Goal: Task Accomplishment & Management: Manage account settings

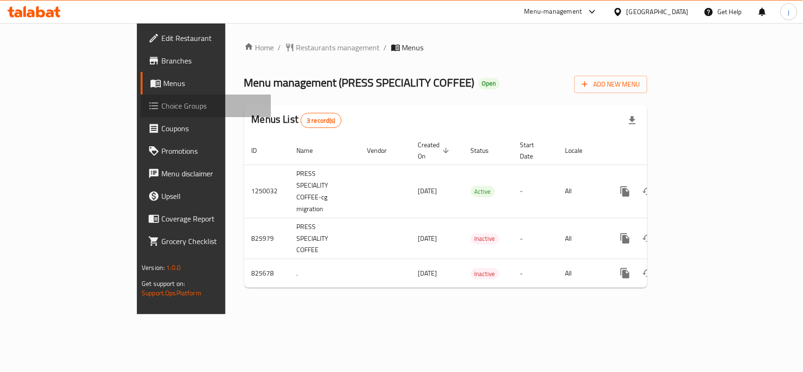
click at [161, 102] on span "Choice Groups" at bounding box center [212, 105] width 102 height 11
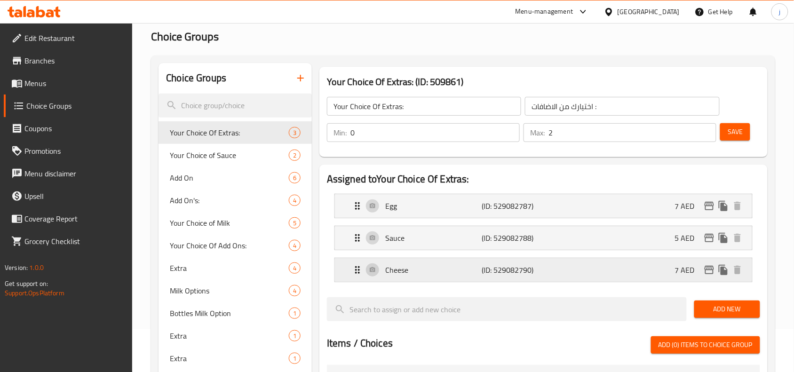
scroll to position [78, 0]
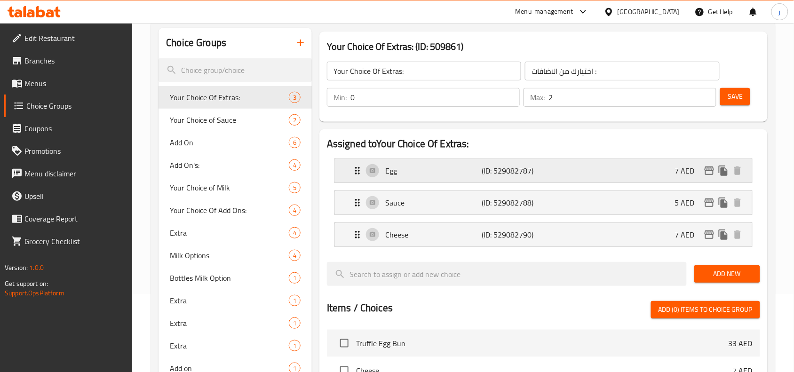
click at [360, 175] on icon "Expand" at bounding box center [357, 170] width 11 height 11
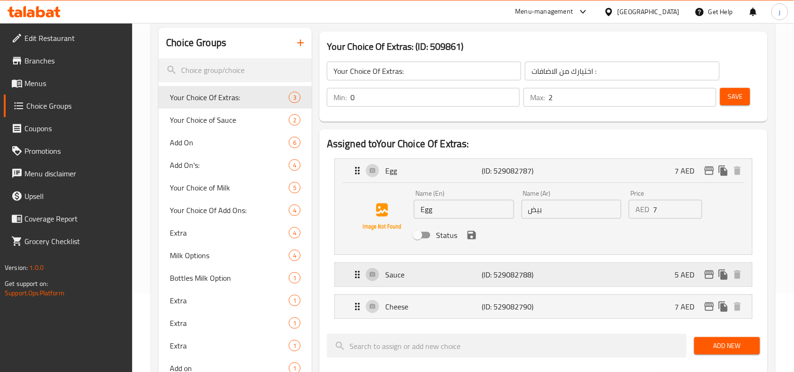
click at [353, 280] on div "Sauce (ID: 529082788) 5 AED" at bounding box center [546, 275] width 389 height 24
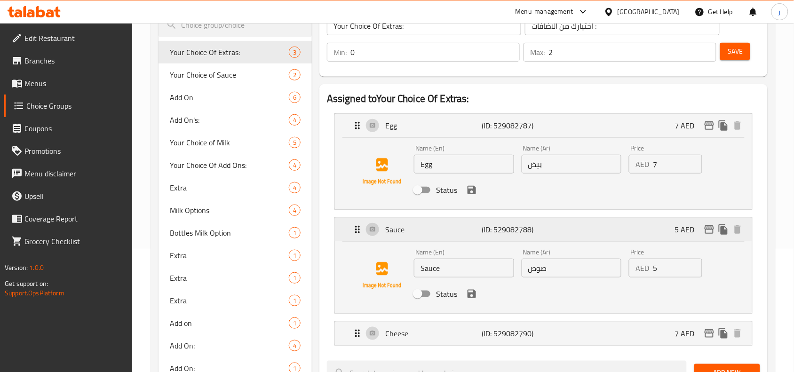
scroll to position [157, 0]
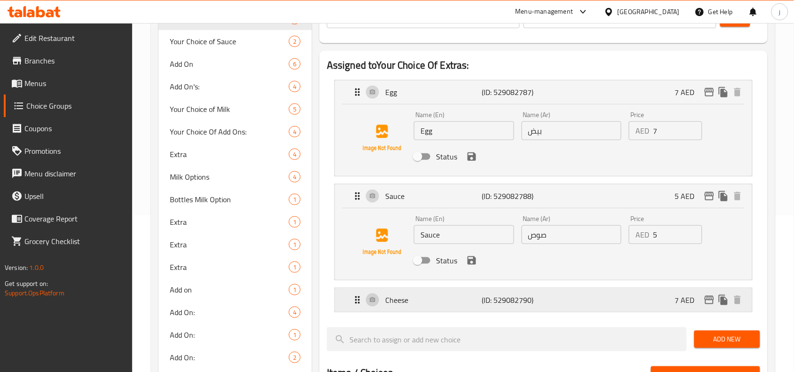
click at [355, 298] on icon "Expand" at bounding box center [357, 300] width 11 height 11
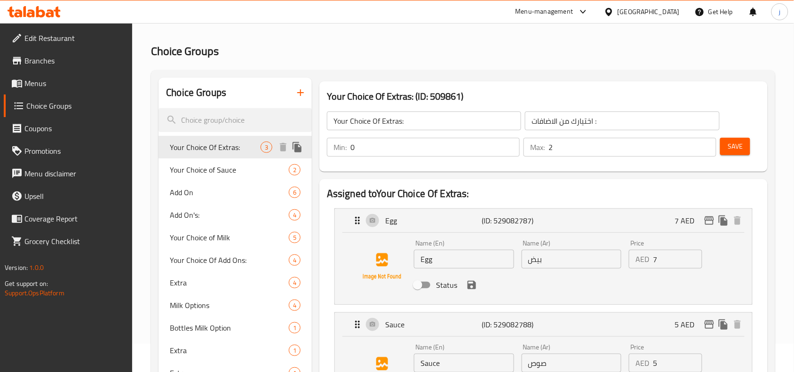
scroll to position [0, 0]
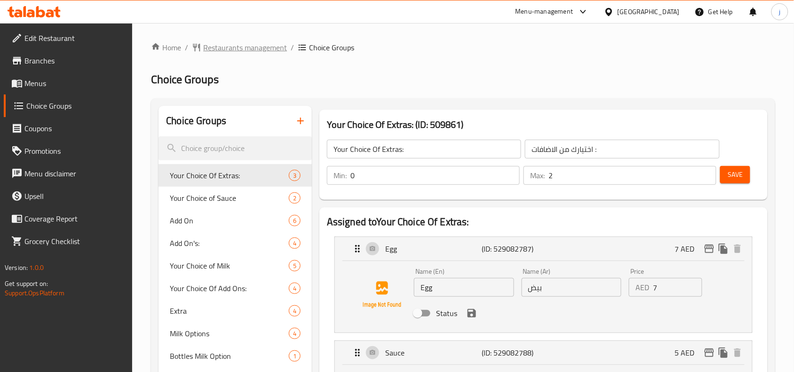
click at [222, 48] on span "Restaurants management" at bounding box center [245, 47] width 84 height 11
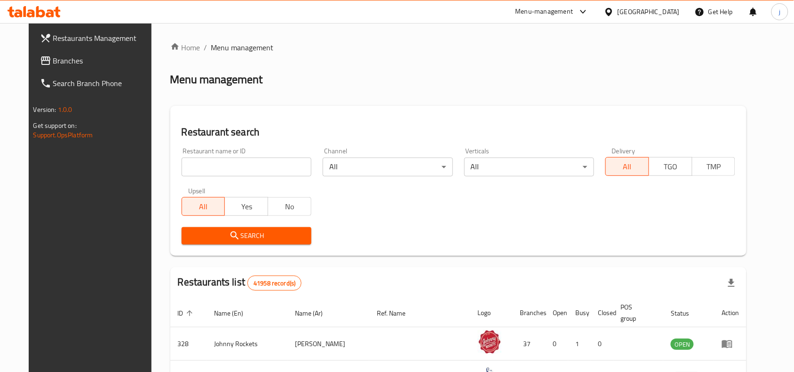
click at [328, 132] on h2 "Restaurant search" at bounding box center [459, 132] width 554 height 14
click at [627, 13] on div "[GEOGRAPHIC_DATA]" at bounding box center [649, 12] width 62 height 10
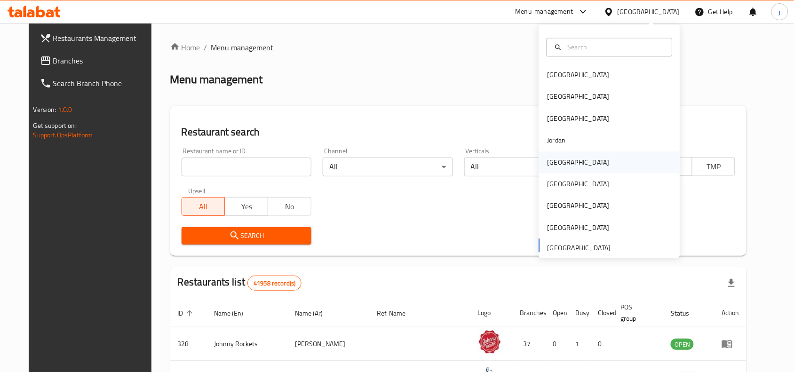
click at [575, 171] on div "[GEOGRAPHIC_DATA]" at bounding box center [609, 163] width 141 height 22
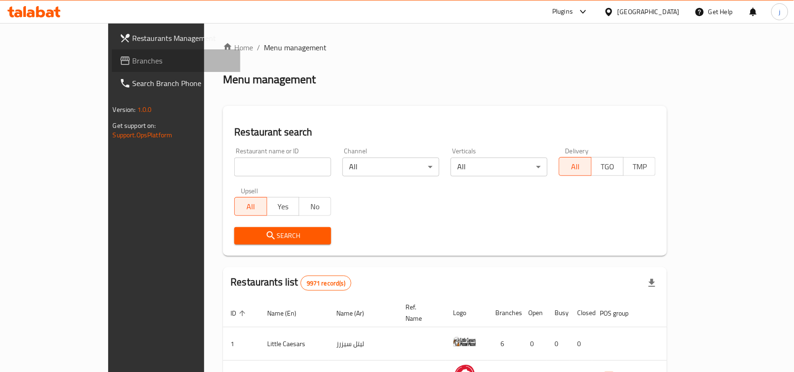
click at [112, 54] on link "Branches" at bounding box center [176, 60] width 129 height 23
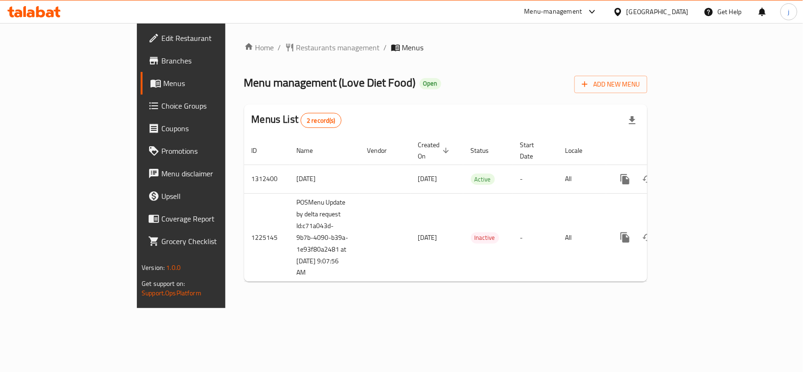
click at [161, 106] on span "Choice Groups" at bounding box center [212, 105] width 102 height 11
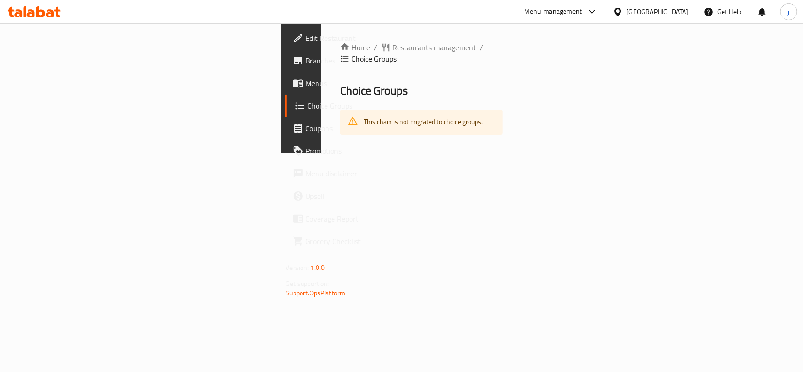
click at [321, 128] on div "Home / Restaurants management / Choice Groups Choice Groups This chain is not m…" at bounding box center [421, 88] width 201 height 130
click at [393, 46] on span "Restaurants management" at bounding box center [435, 47] width 84 height 11
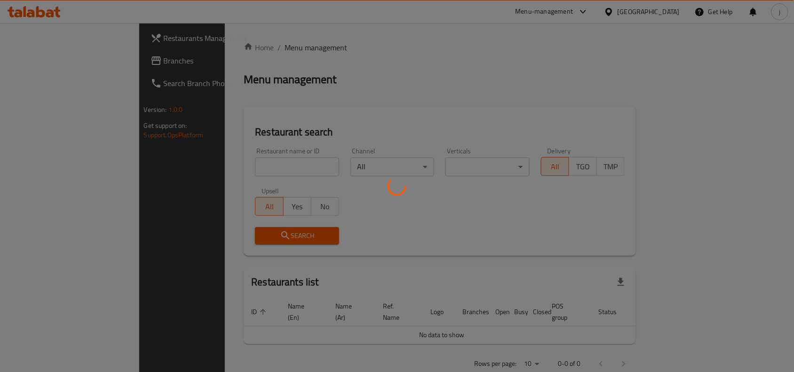
click at [15, 57] on div at bounding box center [397, 186] width 794 height 372
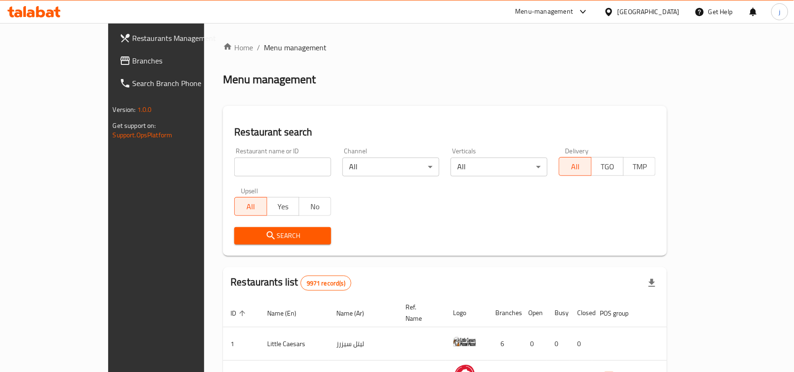
click at [108, 60] on div "Restaurants Management Branches Search Branch Phone Version: 1.0.0 Get support …" at bounding box center [397, 329] width 578 height 613
click at [133, 60] on span "Branches" at bounding box center [183, 60] width 101 height 11
